Goal: Transaction & Acquisition: Book appointment/travel/reservation

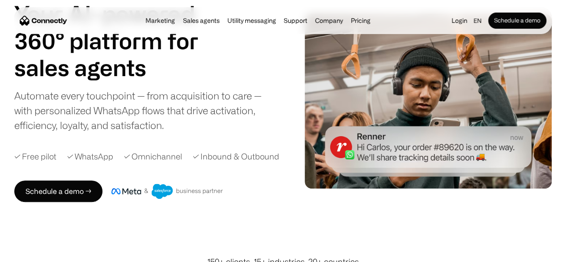
click at [148, 112] on div "Automate every touchpoint — from acquisition to care — with personalized WhatsA…" at bounding box center [146, 110] width 265 height 44
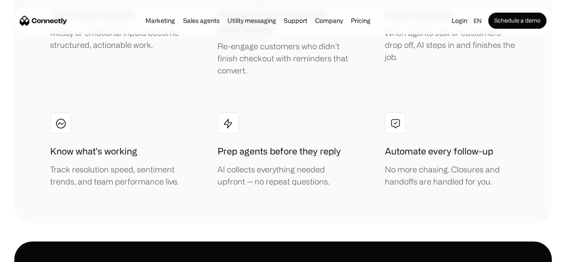
scroll to position [1604, 0]
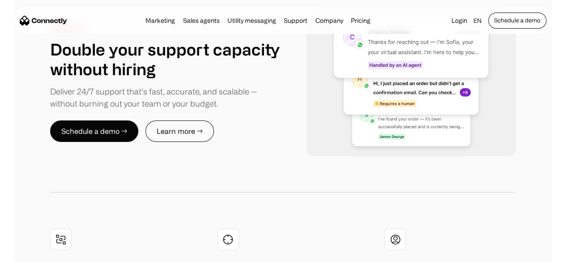
click at [492, 24] on link "Schedule a demo" at bounding box center [517, 21] width 58 height 16
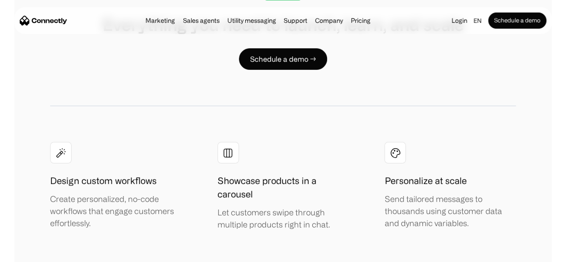
scroll to position [1483, 0]
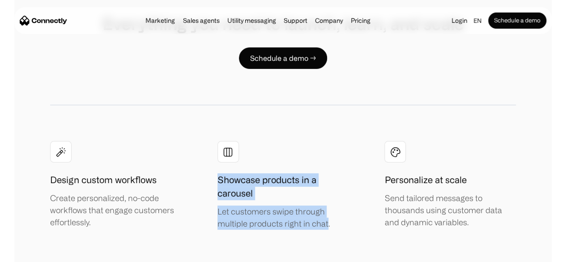
drag, startPoint x: 219, startPoint y: 150, endPoint x: 336, endPoint y: 194, distance: 124.4
click at [336, 205] on div "Let customers swipe through multiple products right in chat." at bounding box center [284, 217] width 132 height 24
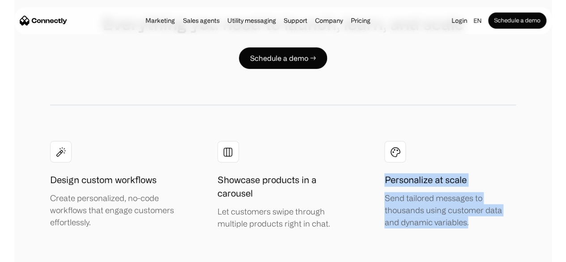
drag, startPoint x: 380, startPoint y: 153, endPoint x: 483, endPoint y: 195, distance: 111.4
click at [483, 195] on div "Personalize at scale Send tailored messages to thousands using customer data an…" at bounding box center [450, 200] width 132 height 55
click at [483, 195] on div "Send tailored messages to thousands using customer data and dynamic variables." at bounding box center [450, 210] width 132 height 36
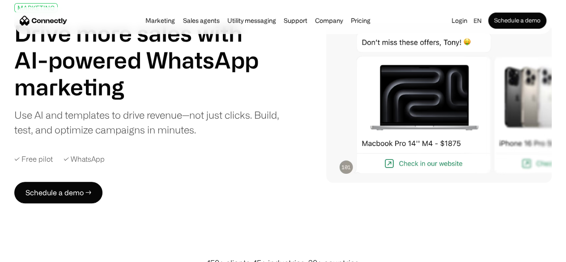
scroll to position [44, 0]
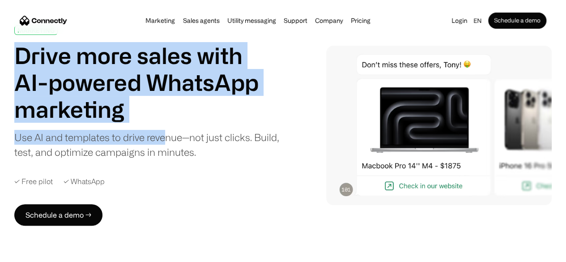
drag, startPoint x: 34, startPoint y: 63, endPoint x: 239, endPoint y: 160, distance: 227.1
click at [239, 160] on div "MARKETING Drive more sales with AI-powered WhatsApp marketing Use AI and templa…" at bounding box center [283, 126] width 566 height 200
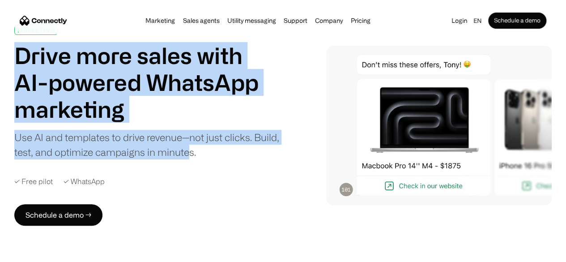
click at [239, 159] on div "Use AI and templates to drive revenue—not just clicks. Build, test, and optimiz…" at bounding box center [146, 145] width 265 height 30
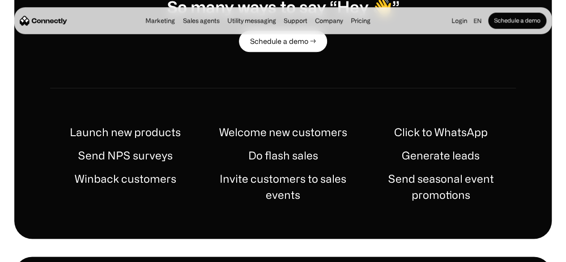
scroll to position [479, 0]
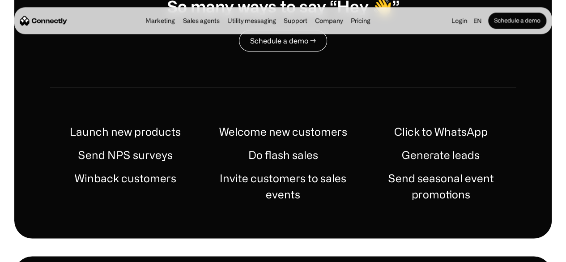
click at [267, 41] on link "Schedule a demo →" at bounding box center [283, 40] width 88 height 21
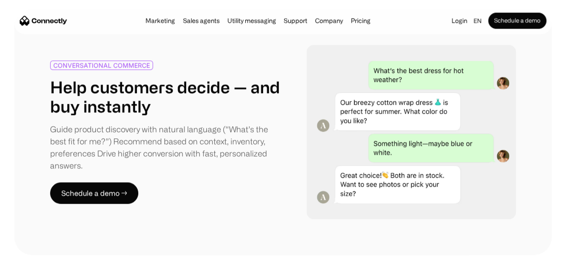
scroll to position [423, 0]
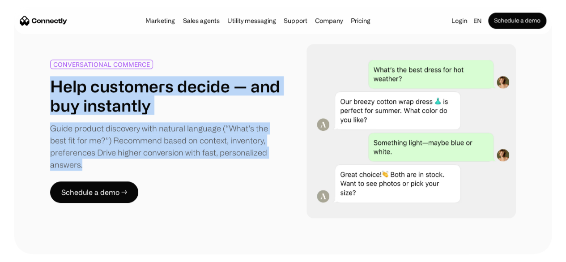
drag, startPoint x: 71, startPoint y: 94, endPoint x: 195, endPoint y: 171, distance: 145.8
click at [195, 171] on div "CONVERSATIONAL COMMERCE Help customers decide — and buy instantly Guide product…" at bounding box center [283, 131] width 538 height 246
click at [195, 171] on div "Guide product discovery with natural language (“What’s the best fit for me?”) R…" at bounding box center [166, 146] width 233 height 48
drag, startPoint x: 195, startPoint y: 171, endPoint x: 75, endPoint y: 84, distance: 148.1
click at [75, 84] on div "CONVERSATIONAL COMMERCE Help customers decide — and buy instantly Guide product…" at bounding box center [166, 115] width 233 height 111
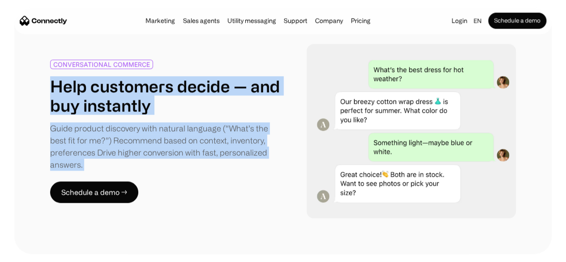
click at [75, 84] on h1 "Help customers decide — and buy instantly" at bounding box center [166, 95] width 233 height 38
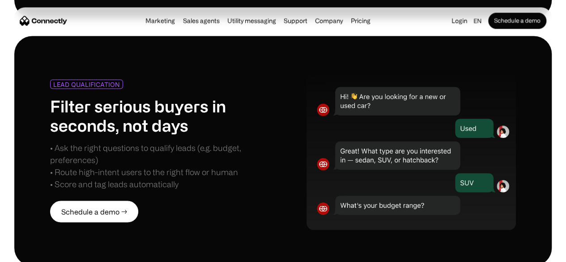
scroll to position [833, 0]
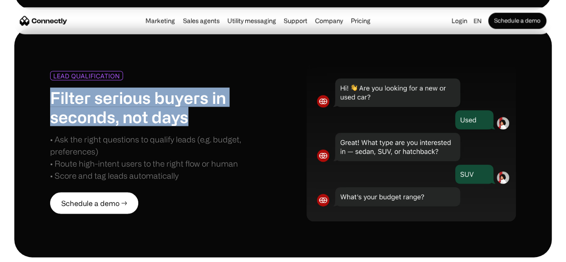
drag, startPoint x: 75, startPoint y: 88, endPoint x: 215, endPoint y: 111, distance: 142.5
click at [215, 111] on h1 "Filter serious buyers in seconds, not days" at bounding box center [166, 106] width 233 height 38
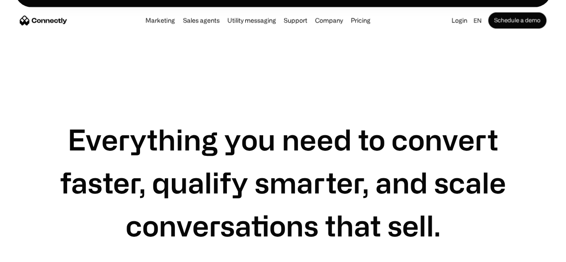
scroll to position [1083, 0]
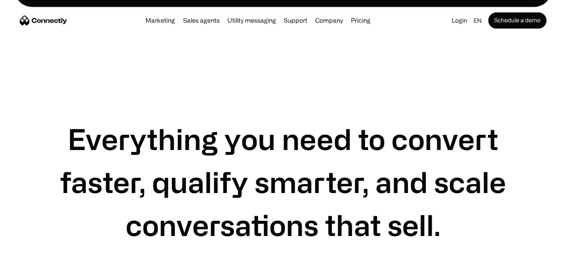
drag, startPoint x: 123, startPoint y: 98, endPoint x: 125, endPoint y: 106, distance: 8.1
click at [125, 117] on h1 "Everything you need to convert faster, qualify smarter, and scale conversations…" at bounding box center [283, 181] width 466 height 129
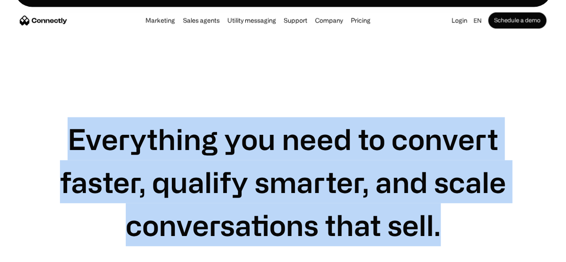
drag, startPoint x: 125, startPoint y: 106, endPoint x: 341, endPoint y: 235, distance: 251.3
click at [341, 235] on h1 "Everything you need to convert faster, qualify smarter, and scale conversations…" at bounding box center [283, 181] width 466 height 129
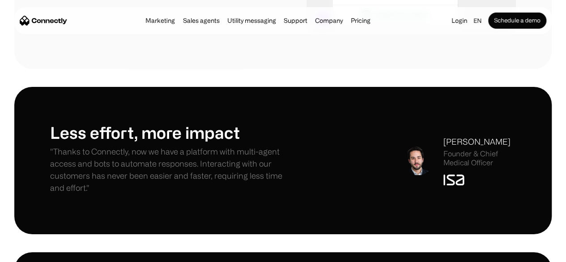
scroll to position [1672, 0]
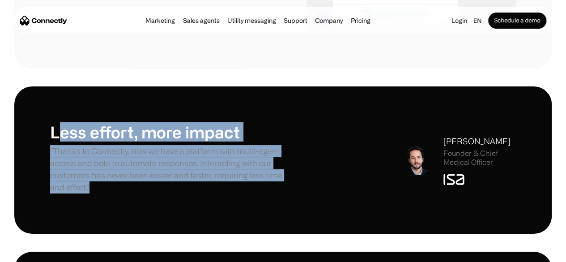
drag, startPoint x: 77, startPoint y: 98, endPoint x: 199, endPoint y: 159, distance: 136.1
click at [199, 159] on div "Less effort, more impact "Thanks to Connectly, now we have a platform with mult…" at bounding box center [166, 160] width 233 height 76
click at [199, 159] on p ""Thanks to Connectly, now we have a platform with multi-agent access and bots t…" at bounding box center [166, 169] width 233 height 48
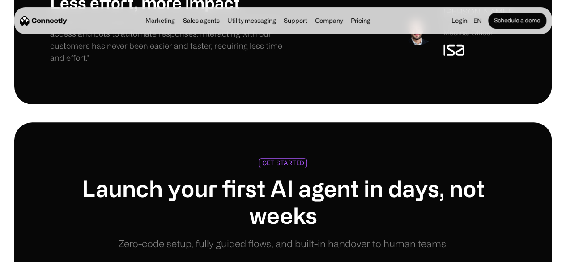
scroll to position [1802, 0]
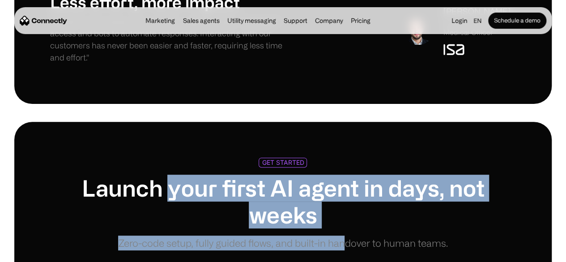
drag, startPoint x: 187, startPoint y: 159, endPoint x: 411, endPoint y: 229, distance: 234.9
click at [411, 229] on div "GET STARTED Launch your first AI agent in days, not weeks Zero-code setup, full…" at bounding box center [282, 222] width 419 height 128
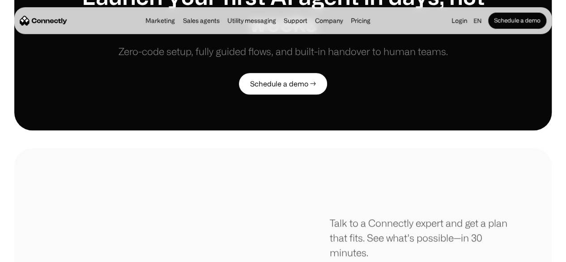
scroll to position [1954, 0]
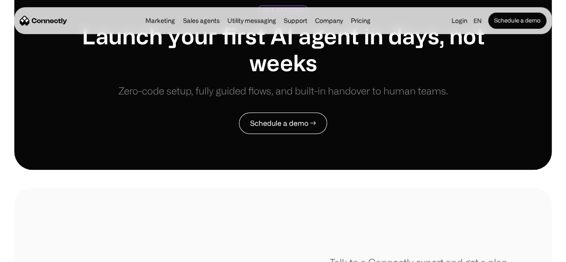
click at [289, 112] on link "Schedule a demo →" at bounding box center [283, 122] width 88 height 21
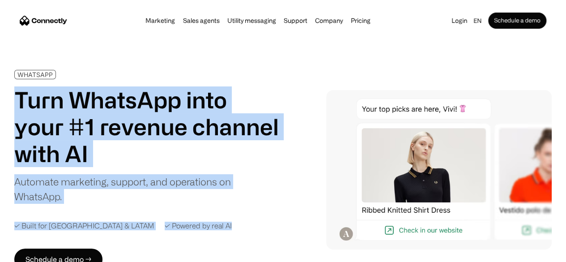
drag, startPoint x: 40, startPoint y: 97, endPoint x: 208, endPoint y: 222, distance: 208.8
click at [208, 222] on div "WHATSAPP Turn WhatsApp into your #1 revenue channel with AI Automate marketing,…" at bounding box center [154, 170] width 280 height 200
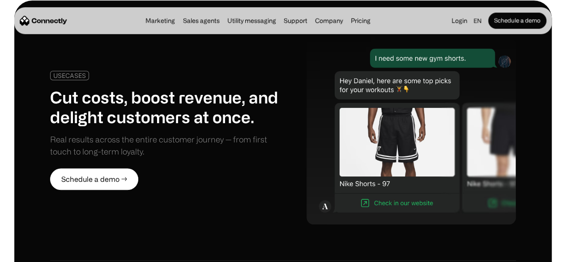
scroll to position [414, 0]
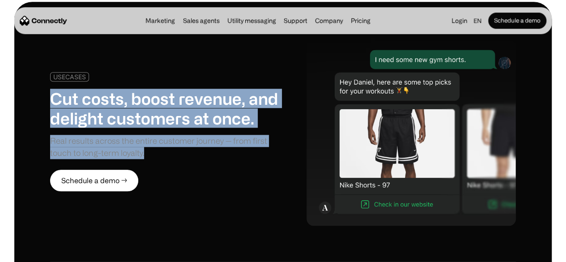
drag, startPoint x: 186, startPoint y: 157, endPoint x: 72, endPoint y: 84, distance: 135.8
click at [72, 84] on div "USECASES Cut costs, boost revenue, and delight customers at once. Real results …" at bounding box center [166, 115] width 233 height 87
click at [72, 89] on h1 "Cut costs, boost revenue, and delight customers at once." at bounding box center [166, 108] width 233 height 38
drag, startPoint x: 72, startPoint y: 84, endPoint x: 198, endPoint y: 155, distance: 145.1
click at [198, 155] on div "USECASES Cut costs, boost revenue, and delight customers at once. Real results …" at bounding box center [166, 115] width 233 height 87
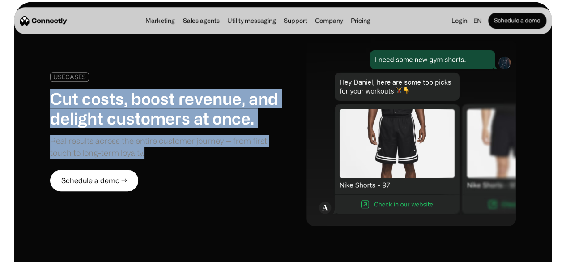
click at [198, 155] on div "Real results across the entire customer journey — from first touch to long-term…" at bounding box center [166, 147] width 233 height 24
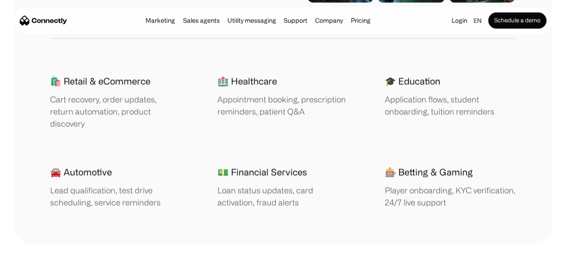
scroll to position [1335, 0]
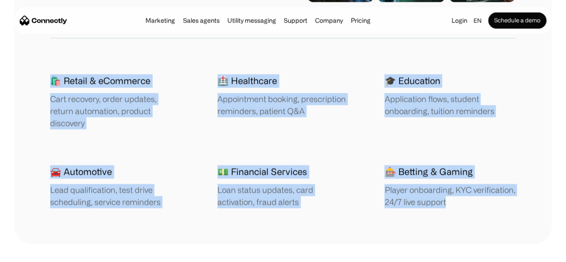
drag, startPoint x: 68, startPoint y: 53, endPoint x: 496, endPoint y: 175, distance: 444.7
click at [496, 175] on div "WHAT YOU CAN DO Built for your industry Deliver 24/7 support that’s fast, accur…" at bounding box center [283, 31] width 538 height 426
click at [393, 93] on div "Application flows, student onboarding, tuition reminders" at bounding box center [450, 105] width 132 height 24
drag, startPoint x: 490, startPoint y: 176, endPoint x: 72, endPoint y: 48, distance: 437.6
click at [72, 74] on div "🛍️ Retail & eCommerce Cart recovery, order updates, return automation, product …" at bounding box center [283, 141] width 466 height 134
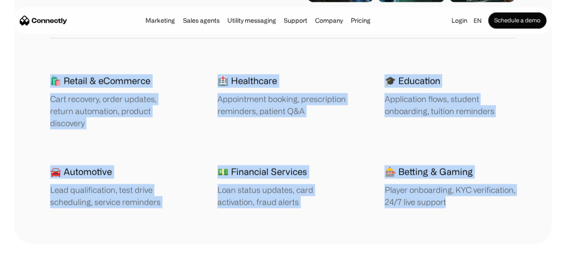
copy div "🛍️ Retail & eCommerce Cart recovery, order updates, return automation, product …"
click at [269, 184] on div "Loan status updates, card activation, fraud alerts" at bounding box center [284, 196] width 132 height 24
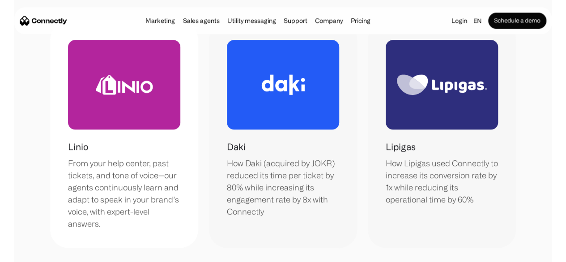
scroll to position [2140, 0]
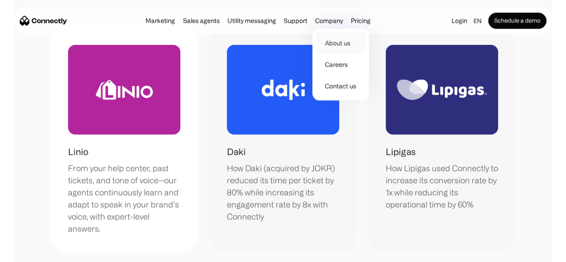
click at [338, 40] on link "About us" at bounding box center [340, 42] width 49 height 21
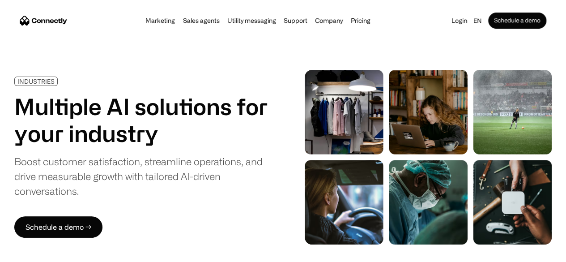
click at [200, 101] on h1 "Multiple AI solutions for your industry" at bounding box center [141, 120] width 255 height 54
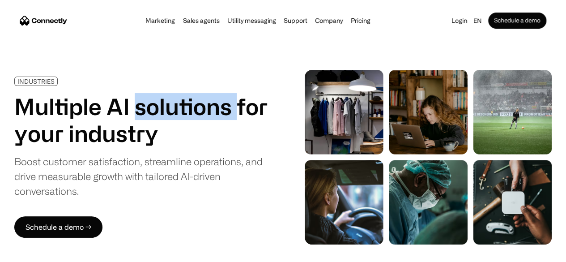
click at [200, 101] on h1 "Multiple AI solutions for your industry" at bounding box center [141, 120] width 255 height 54
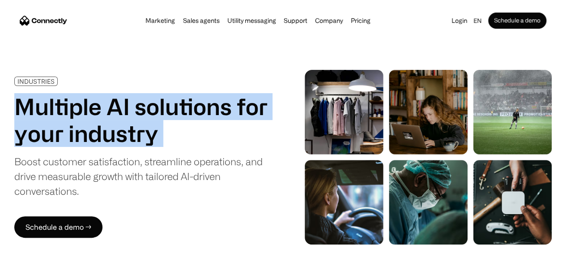
click at [200, 101] on h1 "Multiple AI solutions for your industry" at bounding box center [141, 120] width 255 height 54
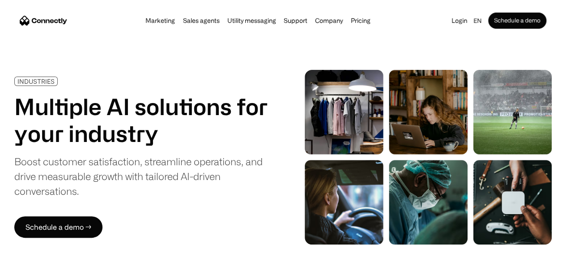
click at [231, 154] on div "Boost customer satisfaction, streamline operations, and drive measurable growth…" at bounding box center [141, 176] width 255 height 44
click at [103, 186] on div "Boost customer satisfaction, streamline operations, and drive measurable growth…" at bounding box center [141, 176] width 255 height 44
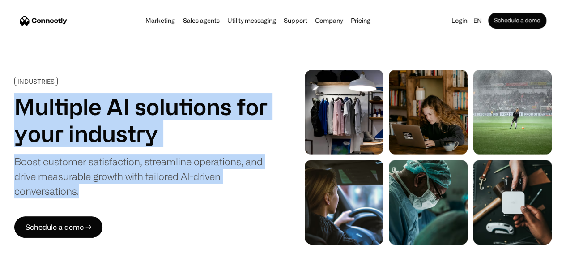
drag, startPoint x: 40, startPoint y: 106, endPoint x: 110, endPoint y: 181, distance: 102.9
click at [110, 181] on div "INDUSTRIES Multiple AI solutions for your industry Boost customer satisfaction,…" at bounding box center [141, 138] width 255 height 122
click at [110, 181] on div "Boost customer satisfaction, streamline operations, and drive measurable growth…" at bounding box center [141, 176] width 255 height 44
drag, startPoint x: 110, startPoint y: 181, endPoint x: 43, endPoint y: 102, distance: 103.5
click at [43, 102] on div "INDUSTRIES Multiple AI solutions for your industry Boost customer satisfaction,…" at bounding box center [141, 138] width 255 height 122
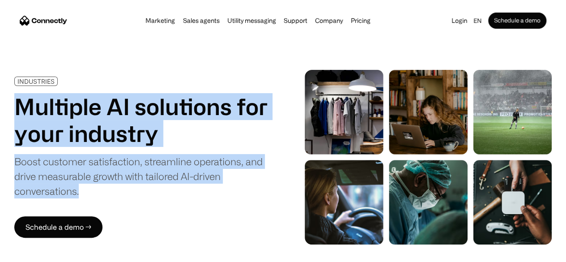
click at [43, 102] on h1 "Multiple AI solutions for your industry" at bounding box center [141, 120] width 255 height 54
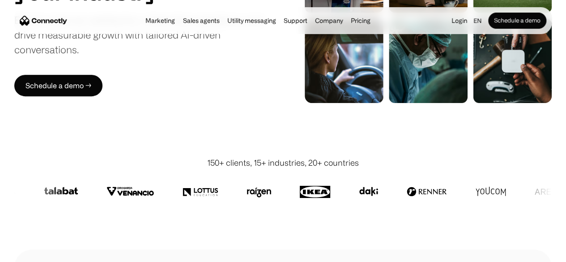
scroll to position [342, 0]
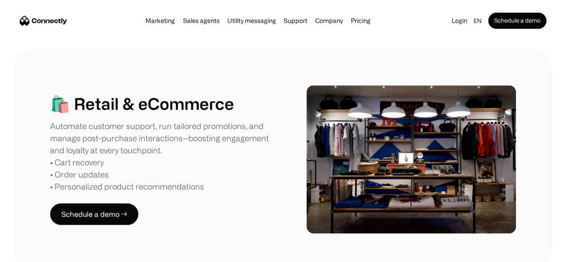
click at [64, 24] on img "home" at bounding box center [43, 20] width 47 height 9
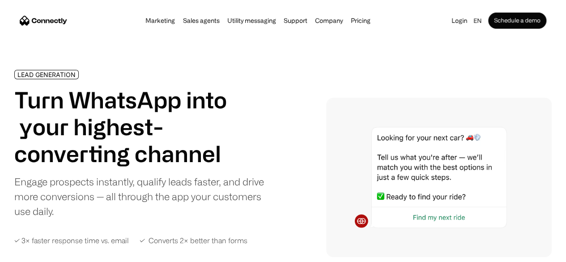
click at [59, 28] on nav "Marketing Sales agents Utility messaging Support Company About us Careers Conta…" at bounding box center [283, 21] width 527 height 16
click at [67, 23] on img "home" at bounding box center [43, 20] width 47 height 9
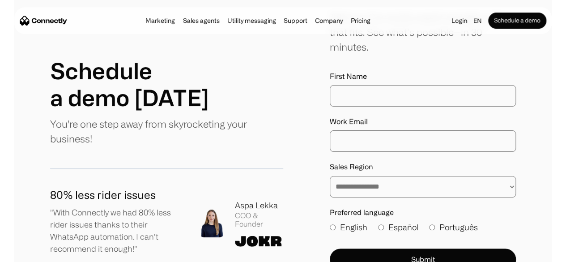
scroll to position [80, 0]
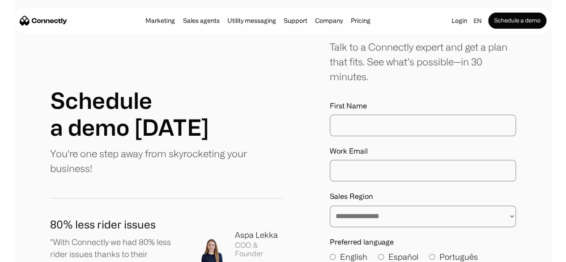
click at [375, 133] on input "First Name" at bounding box center [423, 125] width 186 height 21
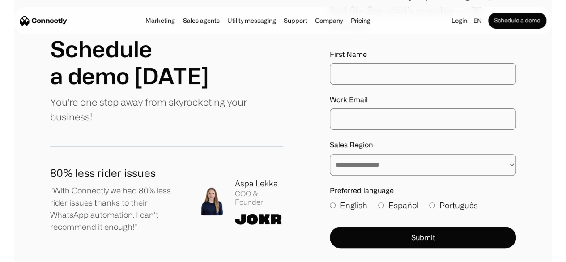
scroll to position [132, 0]
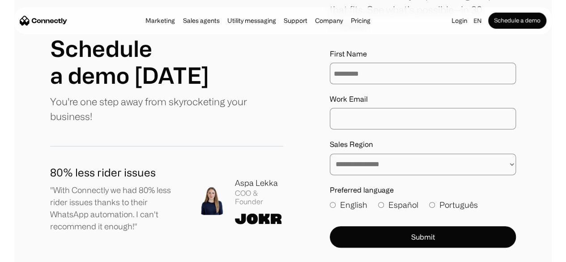
type input "*********"
type input "*"
click at [375, 161] on select "**********" at bounding box center [423, 164] width 186 height 21
click at [284, 179] on div "**********" at bounding box center [283, 135] width 466 height 297
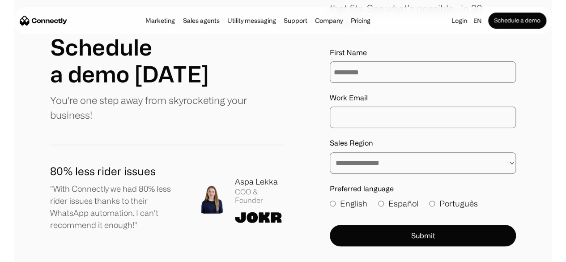
scroll to position [0, 0]
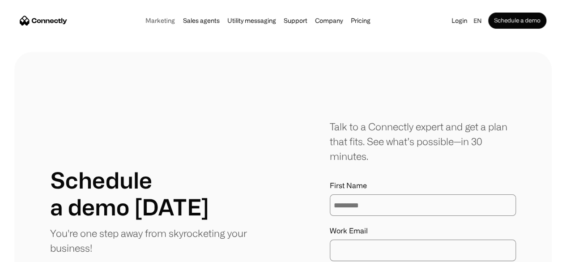
click at [143, 19] on link "Marketing" at bounding box center [160, 20] width 35 height 7
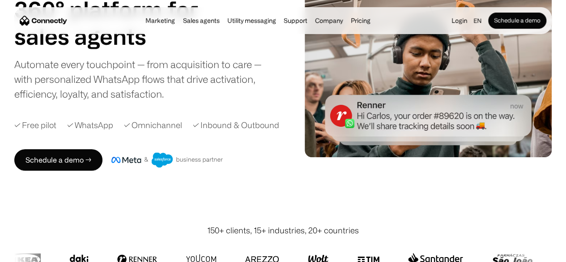
scroll to position [92, 0]
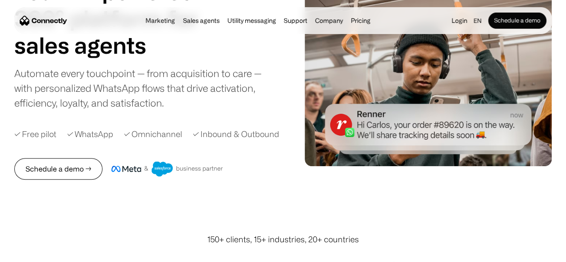
click at [64, 179] on link "Schedule a demo →" at bounding box center [58, 168] width 88 height 21
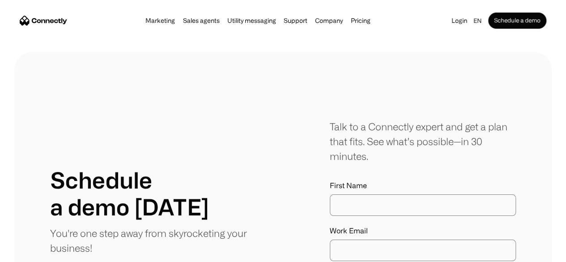
scroll to position [132, 0]
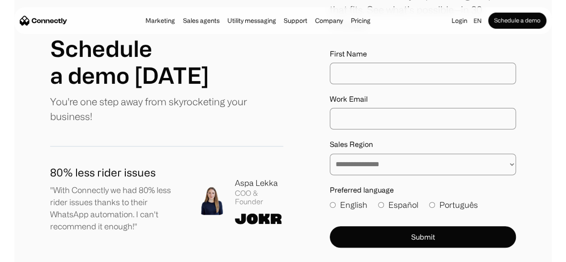
click at [158, 148] on div "Schedule a demo [DATE] You're one step away from skyrocketing your business! 80…" at bounding box center [166, 136] width 233 height 202
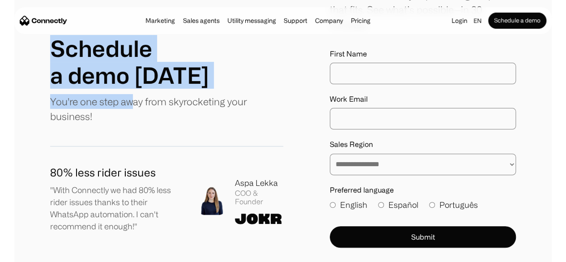
drag, startPoint x: 75, startPoint y: 53, endPoint x: 154, endPoint y: 114, distance: 99.8
click at [154, 114] on div "Schedule a demo today You're one step away from skyrocketing your business!" at bounding box center [166, 81] width 233 height 93
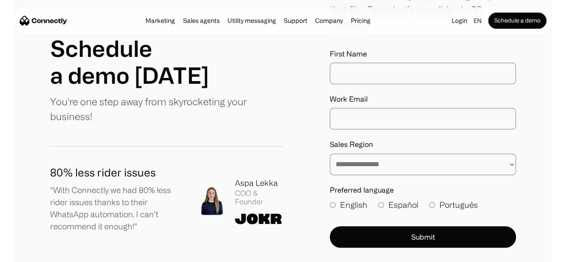
click at [154, 124] on p "You're one step away from skyrocketing your business!" at bounding box center [166, 109] width 233 height 30
click at [360, 69] on input "First Name" at bounding box center [423, 73] width 186 height 21
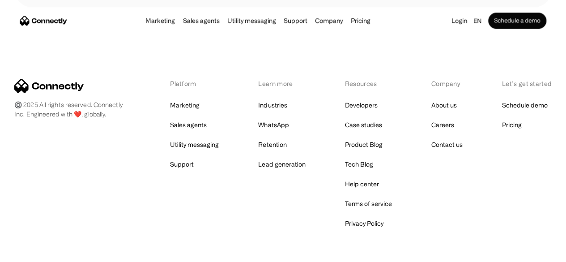
scroll to position [476, 0]
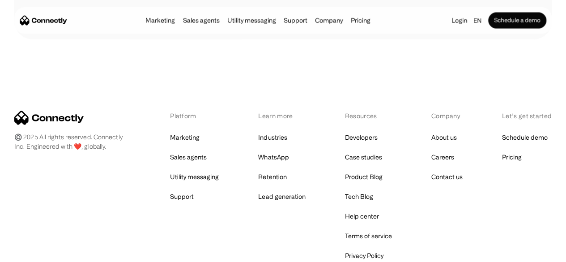
scroll to position [865, 0]
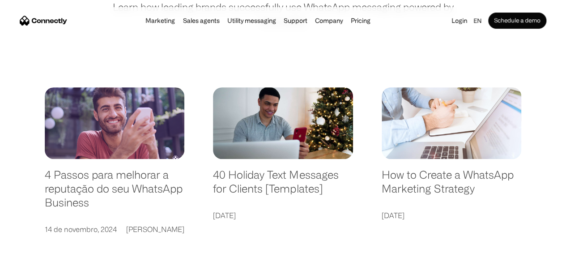
scroll to position [136, 0]
click at [138, 172] on link "4 Passos para melhorar a reputação do seu WhatsApp Business" at bounding box center [115, 192] width 140 height 50
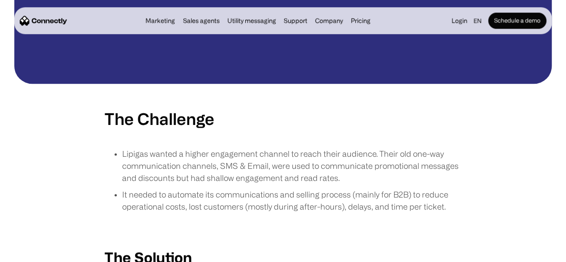
scroll to position [499, 0]
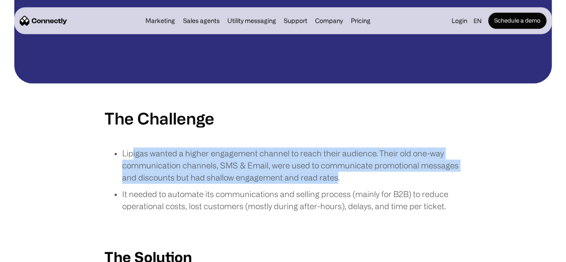
drag, startPoint x: 132, startPoint y: 156, endPoint x: 333, endPoint y: 184, distance: 202.4
click at [333, 184] on p "Lipigas wanted a higher engagement channel to reach their audience. Their old o…" at bounding box center [292, 165] width 340 height 36
drag, startPoint x: 333, startPoint y: 184, endPoint x: 109, endPoint y: 155, distance: 225.2
click at [109, 155] on ul "Lipigas wanted a higher engagement channel to reach their audience. Their old o…" at bounding box center [283, 181] width 358 height 69
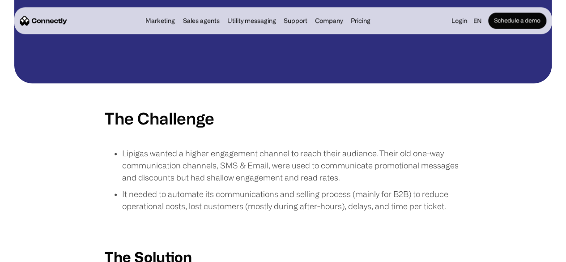
click at [109, 155] on ul "Lipigas wanted a higher engagement channel to reach their audience. Their old o…" at bounding box center [283, 181] width 358 height 69
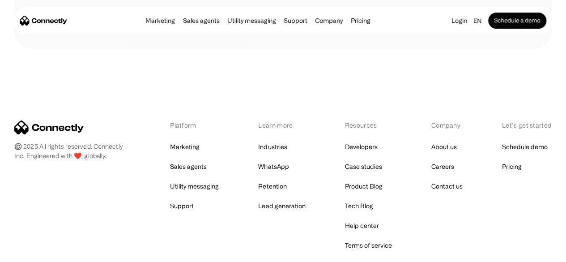
scroll to position [1854, 0]
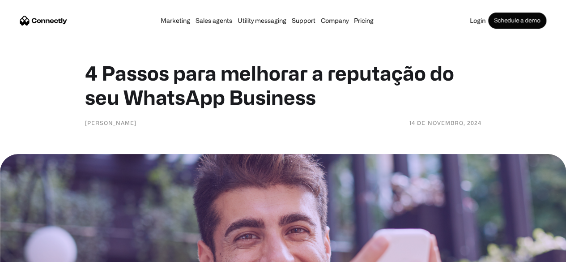
click at [268, 81] on h1 "4 Passos para melhorar a reputação do seu WhatsApp Business" at bounding box center [283, 85] width 397 height 48
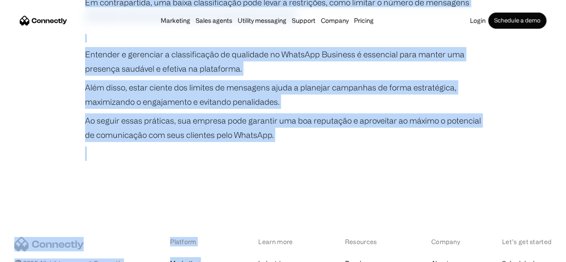
scroll to position [1746, 0]
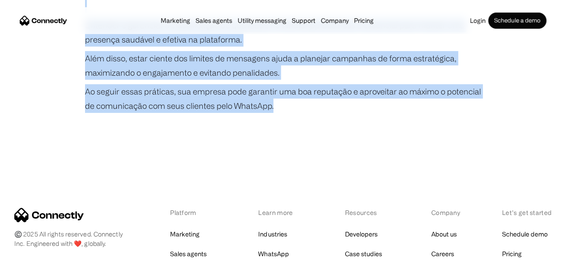
drag, startPoint x: 87, startPoint y: 74, endPoint x: 295, endPoint y: 110, distance: 211.1
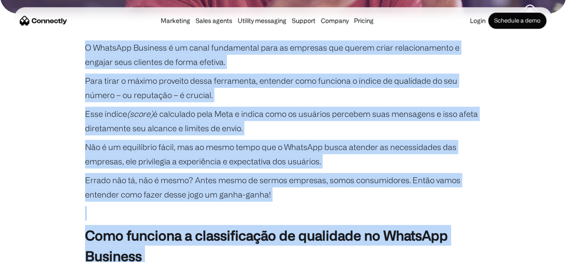
scroll to position [419, 0]
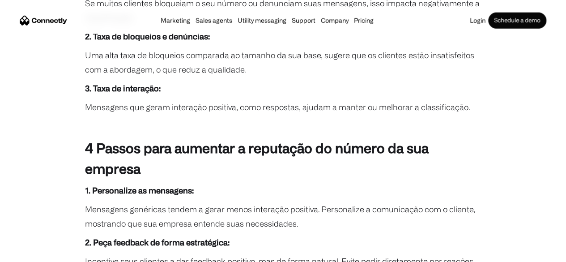
scroll to position [1245, 0]
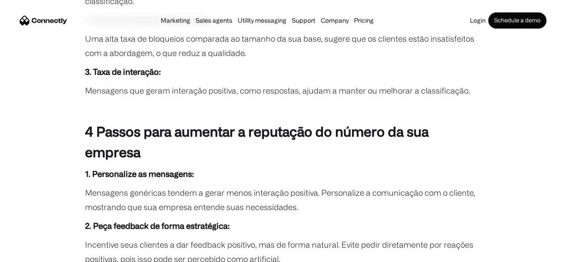
click at [321, 133] on strong "4 Passos para aumentar a reputação do número da sua empresa" at bounding box center [257, 142] width 344 height 36
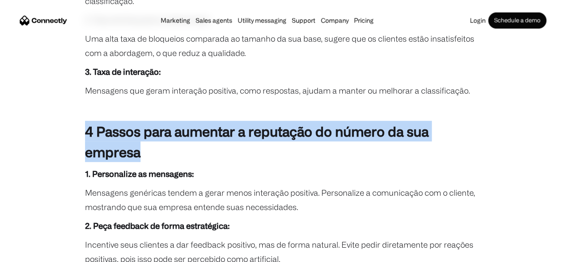
click at [321, 133] on strong "4 Passos para aumentar a reputação do número da sua empresa" at bounding box center [257, 142] width 344 height 36
click at [85, 134] on strong "4 Passos para aumentar a reputação do número da sua empresa" at bounding box center [257, 142] width 344 height 36
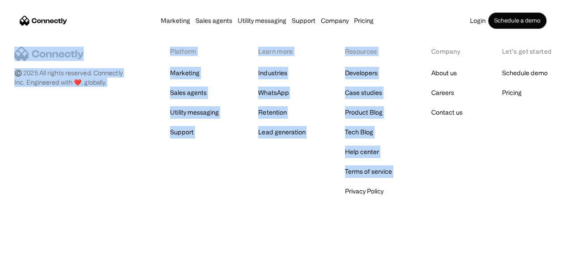
scroll to position [1916, 0]
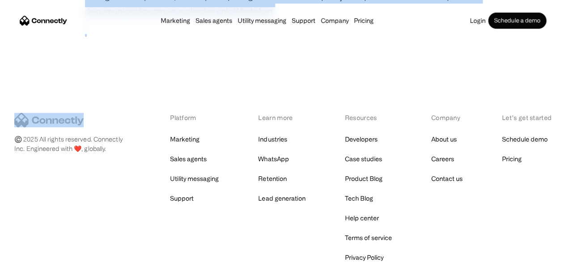
drag, startPoint x: 85, startPoint y: 134, endPoint x: 133, endPoint y: 92, distance: 64.1
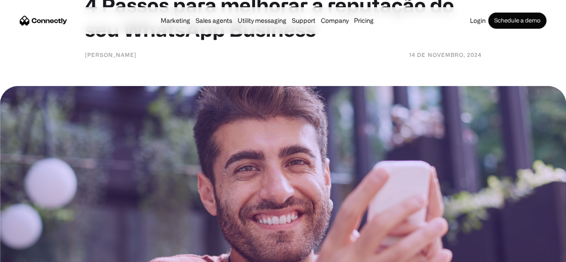
scroll to position [0, 0]
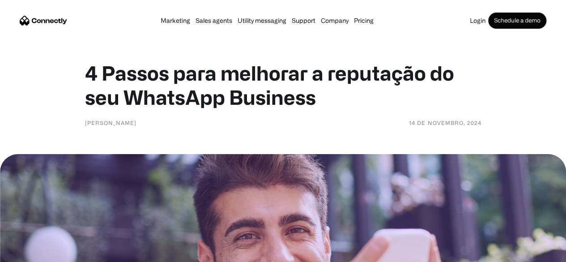
click at [187, 81] on h1 "4 Passos para melhorar a reputação do seu WhatsApp Business" at bounding box center [283, 85] width 397 height 48
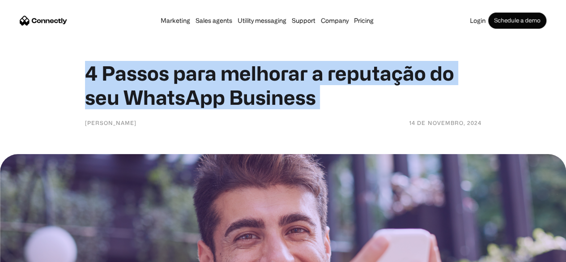
click at [187, 81] on h1 "4 Passos para melhorar a reputação do seu WhatsApp Business" at bounding box center [283, 85] width 397 height 48
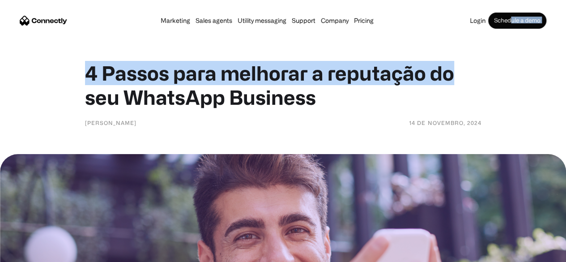
drag, startPoint x: 503, startPoint y: 70, endPoint x: 486, endPoint y: -11, distance: 83.2
click at [486, 0] on html "Marketing Sales agents Utility messaging Support Company About us Careers Conta…" at bounding box center [283, 131] width 566 height 262
click at [420, 63] on h1 "4 Passos para melhorar a reputação do seu WhatsApp Business" at bounding box center [283, 85] width 397 height 48
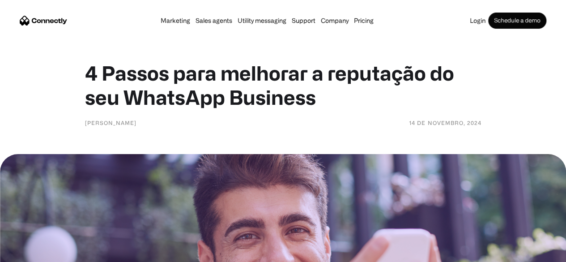
click at [438, 77] on h1 "4 Passos para melhorar a reputação do seu WhatsApp Business" at bounding box center [283, 85] width 397 height 48
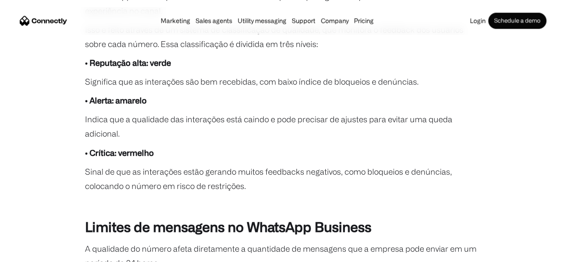
scroll to position [551, 0]
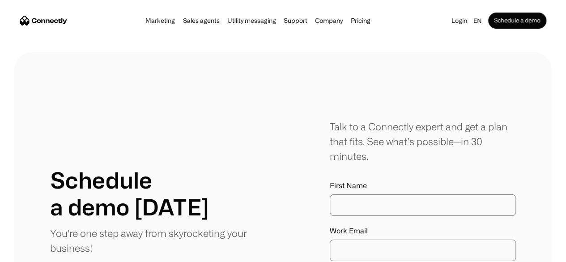
click at [353, 199] on input "First Name" at bounding box center [423, 204] width 186 height 21
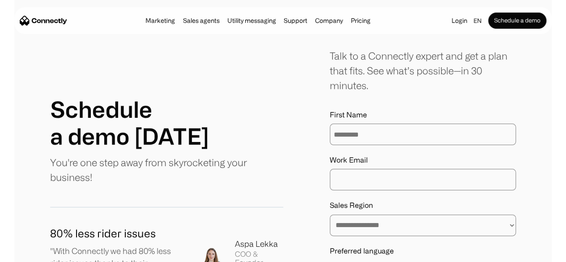
type input "*********"
type input "**********"
click at [388, 226] on select "**********" at bounding box center [423, 224] width 186 height 21
select select "**********"
click at [330, 216] on select "**********" at bounding box center [423, 224] width 186 height 21
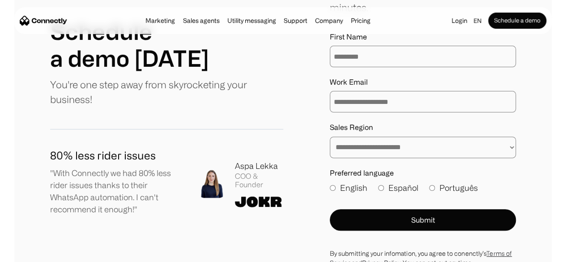
scroll to position [156, 0]
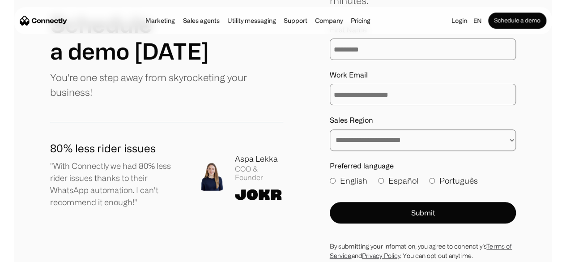
click at [330, 181] on label "English" at bounding box center [349, 181] width 38 height 12
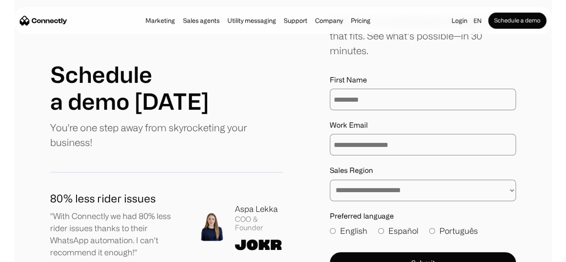
scroll to position [105, 0]
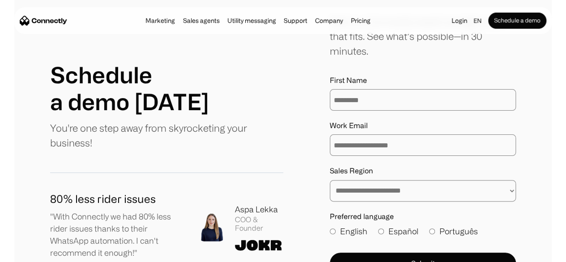
click at [361, 102] on input "*********" at bounding box center [423, 99] width 186 height 21
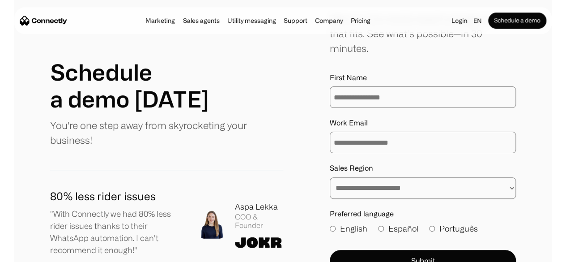
click at [373, 96] on input "**********" at bounding box center [423, 96] width 186 height 21
type input "*********"
click at [246, 121] on div "Schedule a demo [DATE] You're one step away from skyrocketing your business!" at bounding box center [166, 105] width 233 height 93
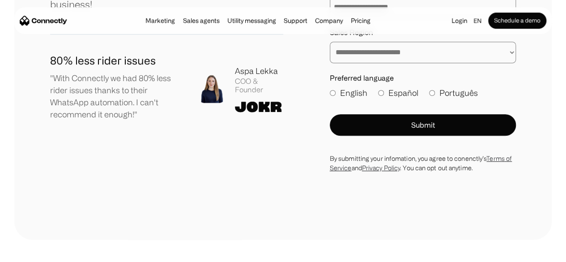
scroll to position [251, 0]
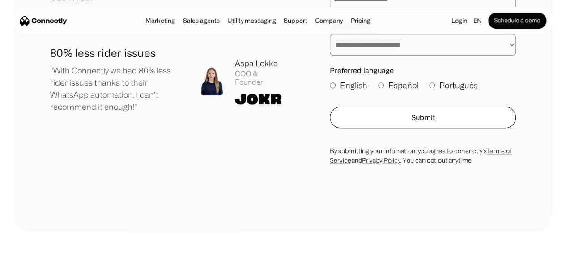
click at [405, 125] on button "Submit" at bounding box center [423, 117] width 186 height 21
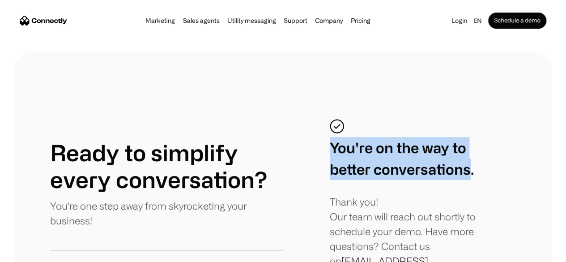
drag, startPoint x: 328, startPoint y: 146, endPoint x: 468, endPoint y: 177, distance: 143.4
click at [468, 177] on div "You're on the way to better conversations." at bounding box center [402, 158] width 144 height 43
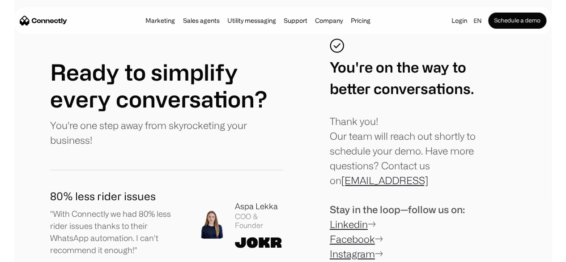
scroll to position [81, 0]
drag, startPoint x: 325, startPoint y: 112, endPoint x: 449, endPoint y: 186, distance: 144.5
click at [449, 186] on div "You're on the way to better conversations. Thank you! Our team will reach out s…" at bounding box center [423, 159] width 186 height 242
click at [449, 186] on div "Thank you! Our team will reach out shortly to schedule your demo. Have more que…" at bounding box center [423, 150] width 186 height 74
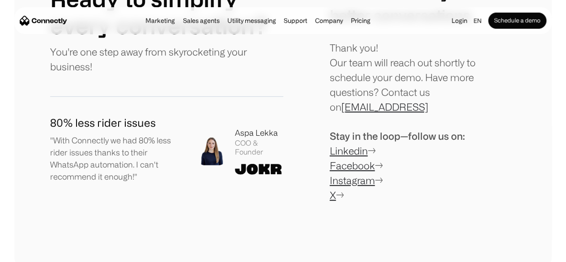
scroll to position [161, 0]
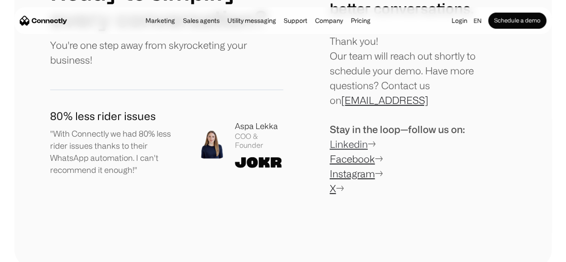
click at [339, 145] on link "Linkedin" at bounding box center [349, 143] width 38 height 11
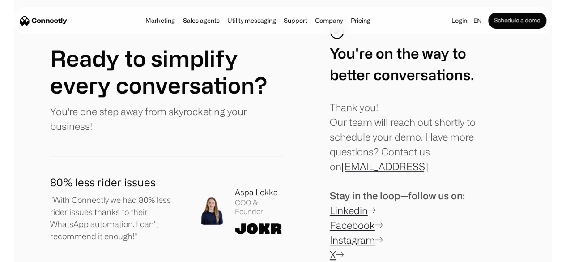
scroll to position [95, 0]
drag, startPoint x: 440, startPoint y: 167, endPoint x: 310, endPoint y: 171, distance: 130.8
click at [310, 171] on div "Ready to simplify every conversation? You're one step away from skyrocketing yo…" at bounding box center [283, 145] width 466 height 242
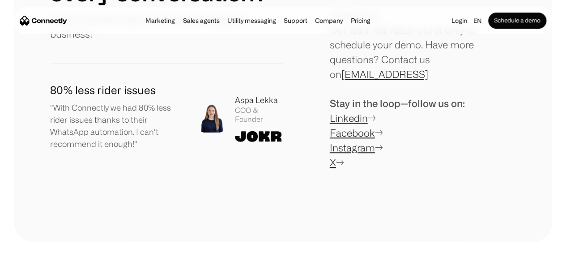
scroll to position [187, 0]
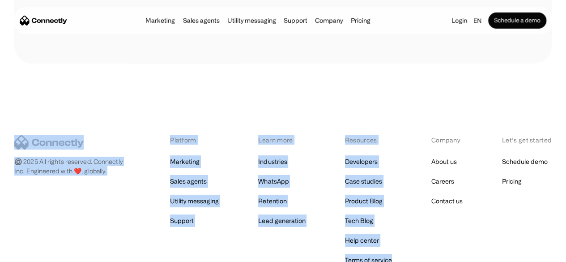
scroll to position [1491, 0]
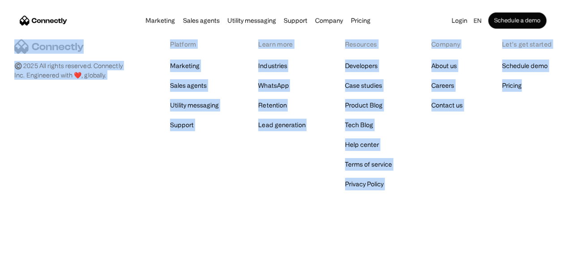
drag, startPoint x: 38, startPoint y: 126, endPoint x: 531, endPoint y: 199, distance: 498.7
click at [531, 199] on div "©️ 2025 All rights reserved. Connectly Inc. Engineered with ❤️, globally. Platf…" at bounding box center [283, 115] width 566 height 294
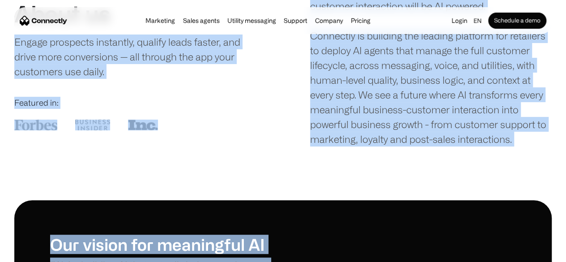
scroll to position [0, 0]
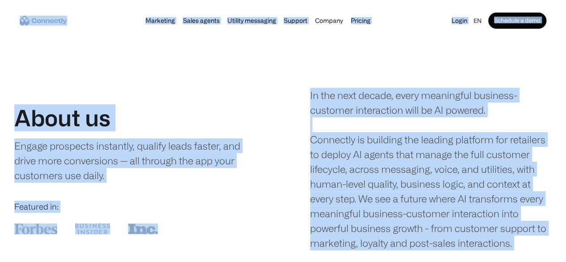
drag, startPoint x: 531, startPoint y: 199, endPoint x: 16, endPoint y: 27, distance: 543.2
click at [16, 27] on section "Marketing Sales agents Utility messaging Support Company About us Careers Conta…" at bounding box center [283, 17] width 566 height 34
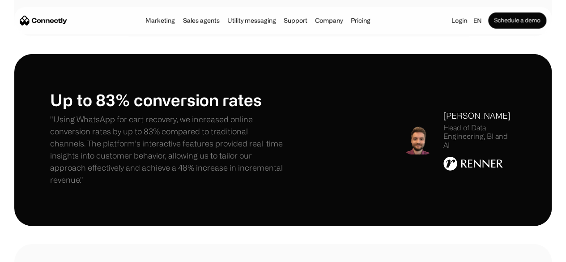
scroll to position [1333, 0]
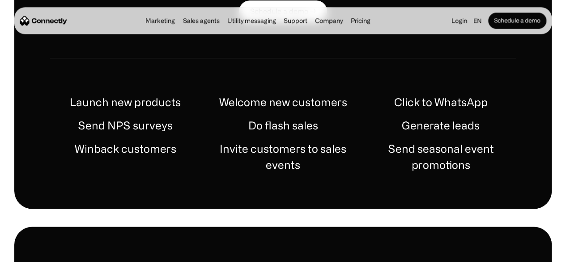
click at [133, 102] on h1 "Launch new products" at bounding box center [125, 102] width 111 height 16
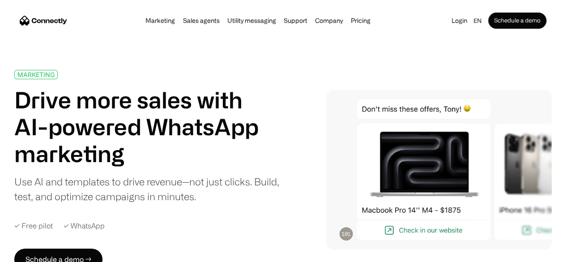
click at [143, 22] on link "Marketing" at bounding box center [160, 20] width 35 height 7
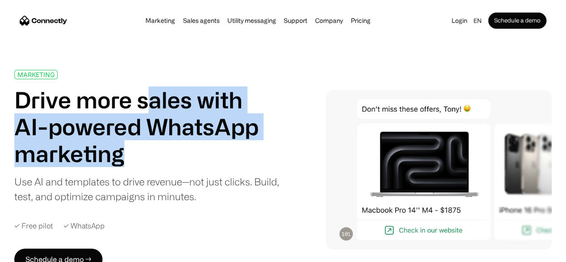
drag, startPoint x: 166, startPoint y: 107, endPoint x: 276, endPoint y: 155, distance: 119.9
click at [276, 155] on h1 "Drive more sales with AI-powered WhatsApp marketing" at bounding box center [146, 126] width 265 height 81
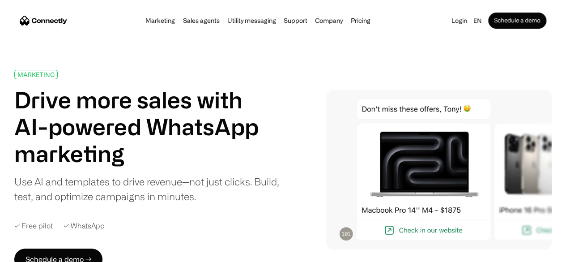
scroll to position [54, 0]
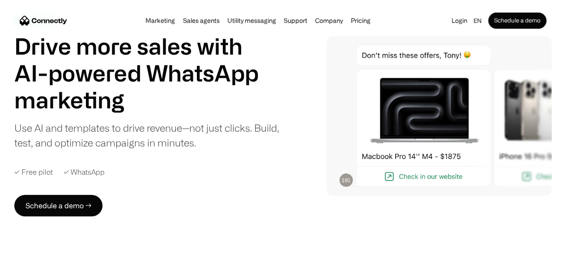
click at [299, 154] on div "MARKETING Drive more sales with AI-powered WhatsApp marketing Use AI and templa…" at bounding box center [283, 116] width 538 height 200
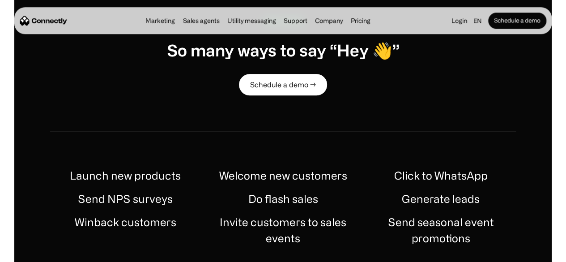
scroll to position [419, 0]
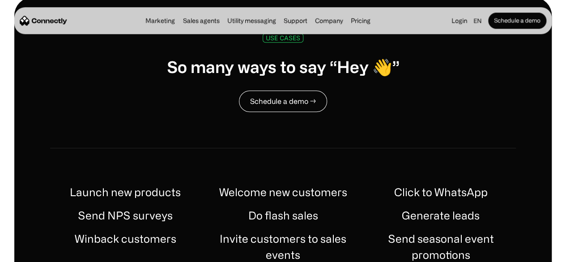
click at [294, 106] on link "Schedule a demo →" at bounding box center [283, 100] width 88 height 21
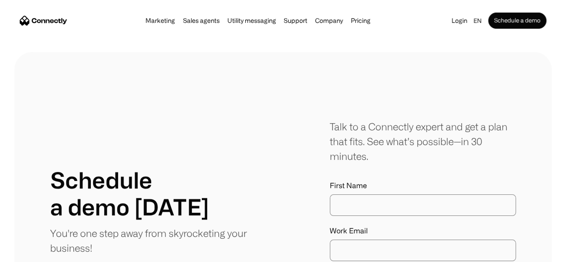
drag, startPoint x: 0, startPoint y: 0, endPoint x: 366, endPoint y: 202, distance: 417.7
click at [366, 202] on input "First Name" at bounding box center [423, 204] width 186 height 21
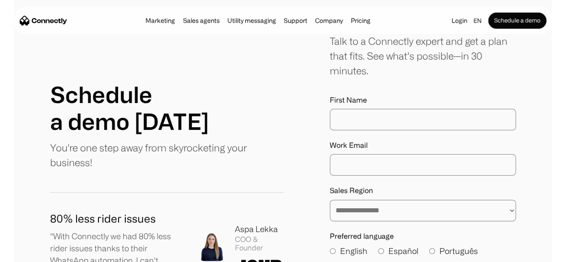
scroll to position [86, 0]
type input "*********"
click at [363, 175] on input "Work Email" at bounding box center [423, 164] width 186 height 21
type input "**********"
click at [367, 214] on select "**********" at bounding box center [423, 209] width 186 height 21
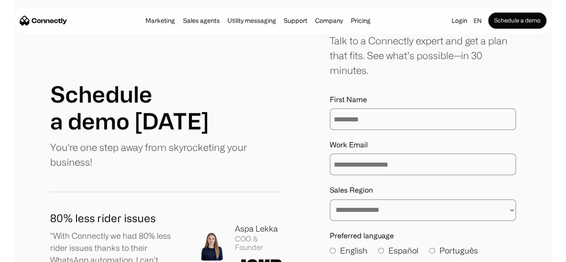
select select "**********"
click at [330, 201] on select "**********" at bounding box center [423, 209] width 186 height 21
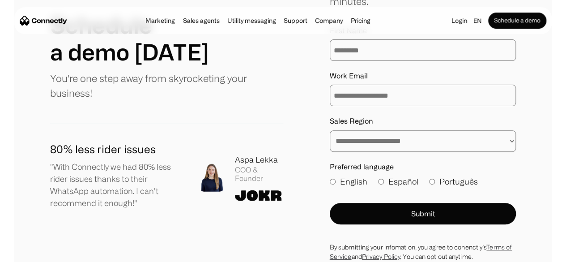
scroll to position [157, 0]
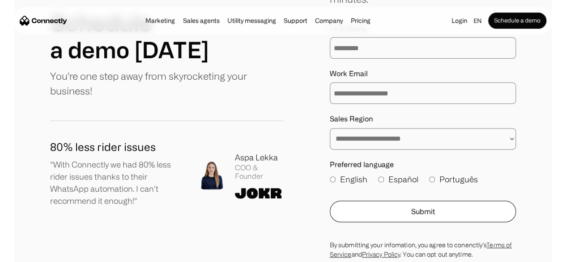
click at [366, 209] on button "Submit" at bounding box center [423, 211] width 186 height 21
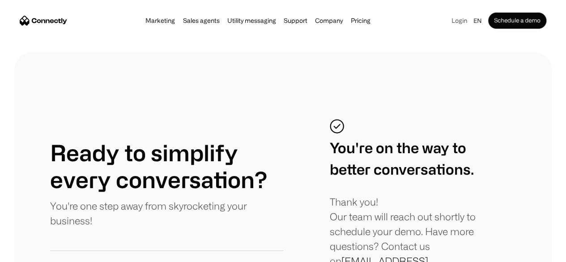
click at [449, 19] on link "Login" at bounding box center [459, 20] width 21 height 13
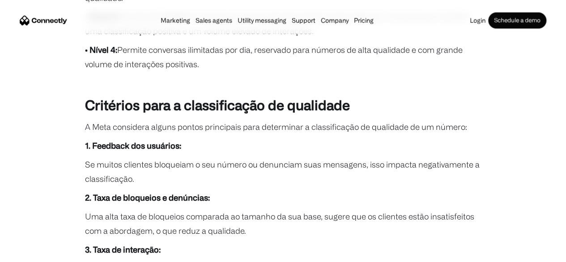
scroll to position [1071, 0]
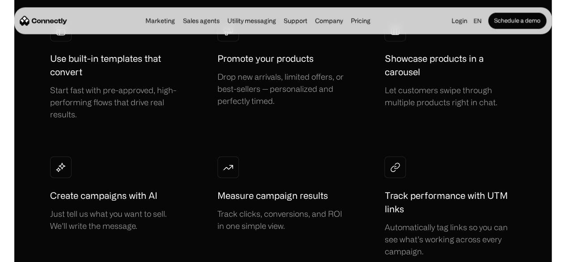
scroll to position [692, 0]
